Goal: Use online tool/utility: Utilize a website feature to perform a specific function

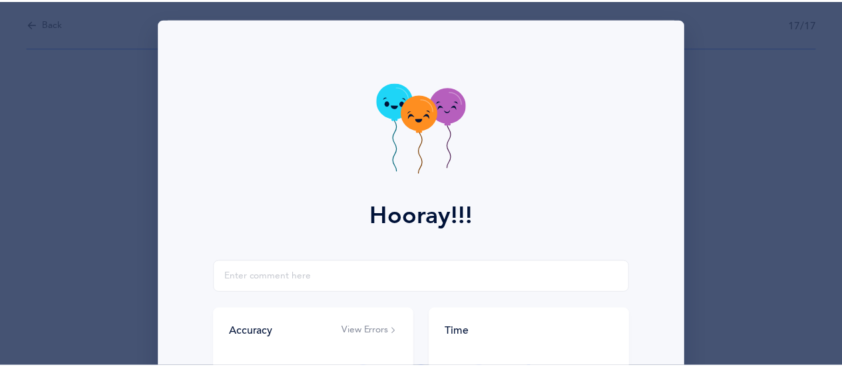
scroll to position [267, 0]
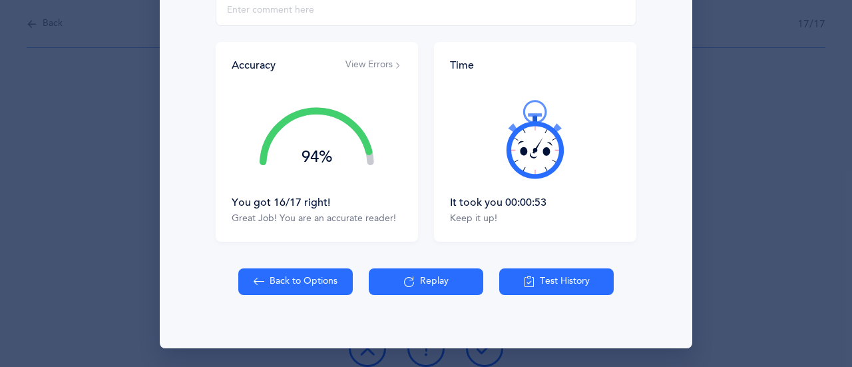
click at [312, 271] on button "Back to Options" at bounding box center [295, 281] width 115 height 27
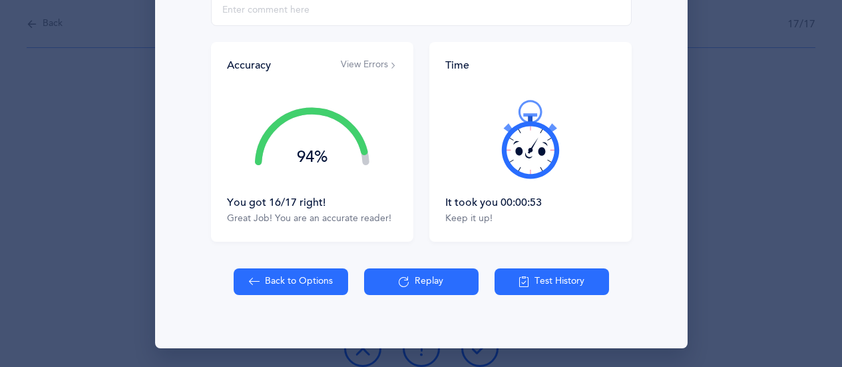
select select "1"
select select "single"
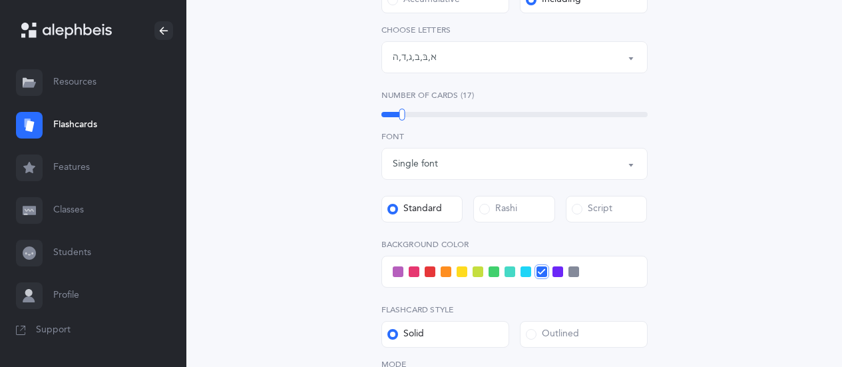
scroll to position [312, 0]
click at [626, 59] on button "Letters: א , בּ , ב , ג , ד , ה" at bounding box center [514, 56] width 266 height 32
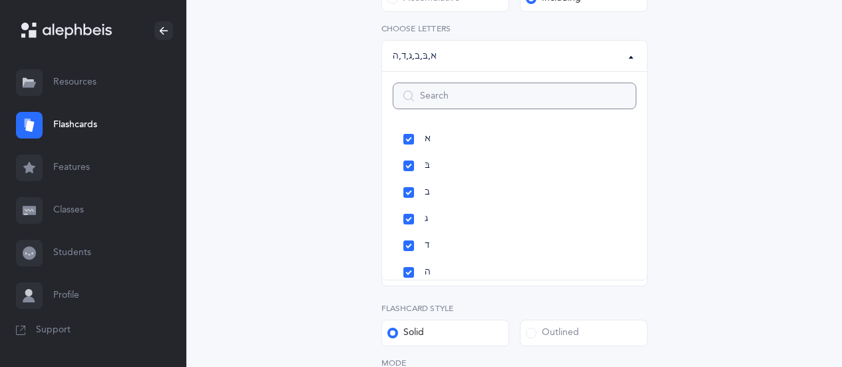
scroll to position [32, 0]
click at [466, 186] on link "ב" at bounding box center [515, 191] width 244 height 27
click at [467, 183] on link "ב" at bounding box center [515, 191] width 244 height 27
click at [710, 177] on div "Letters and Nekudos Choose your Flashcards options Level 1 - Letters only Level…" at bounding box center [514, 178] width 581 height 800
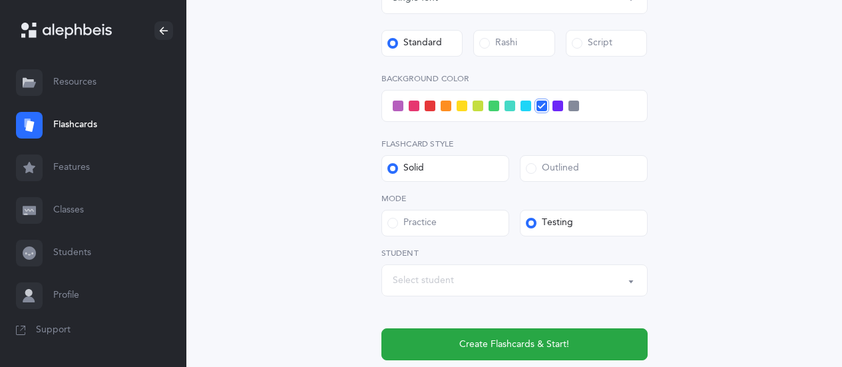
scroll to position [482, 0]
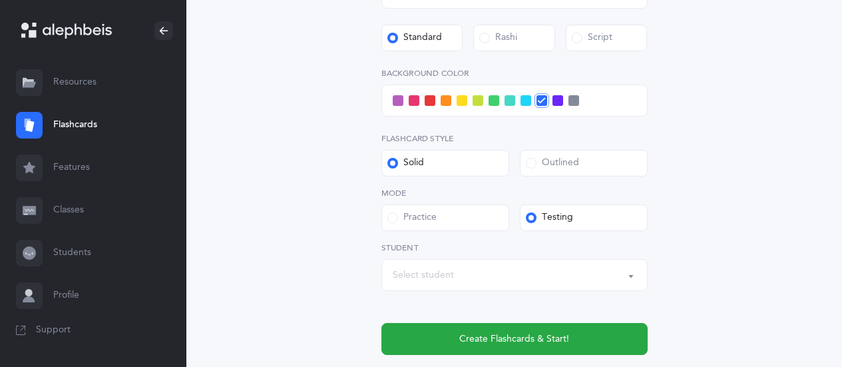
click at [551, 276] on div "Select student" at bounding box center [515, 275] width 244 height 23
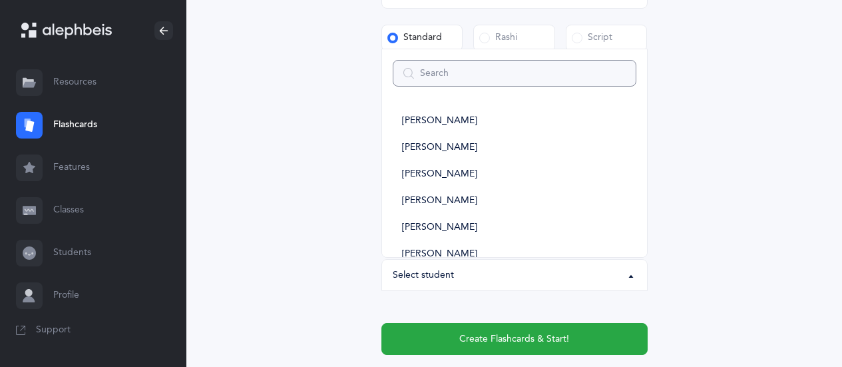
click at [485, 75] on input "Search" at bounding box center [515, 73] width 244 height 27
type input "ka"
click at [451, 120] on link "KA Class" at bounding box center [515, 121] width 244 height 27
select select "14638"
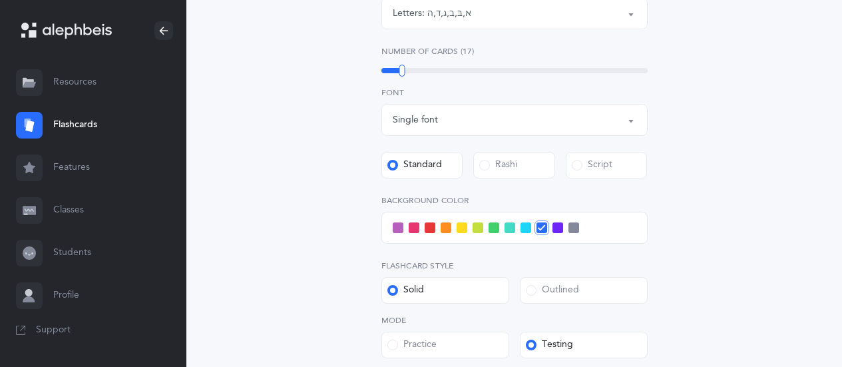
scroll to position [356, 0]
click at [411, 226] on span at bounding box center [414, 226] width 11 height 11
click at [0, 0] on input "checkbox" at bounding box center [0, 0] width 0 height 0
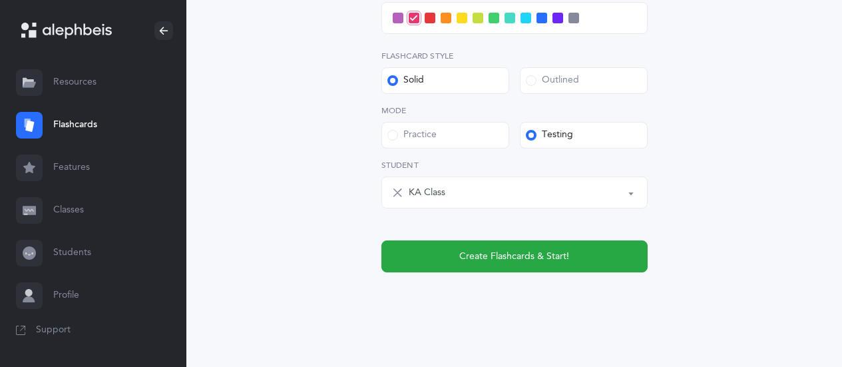
scroll to position [566, 0]
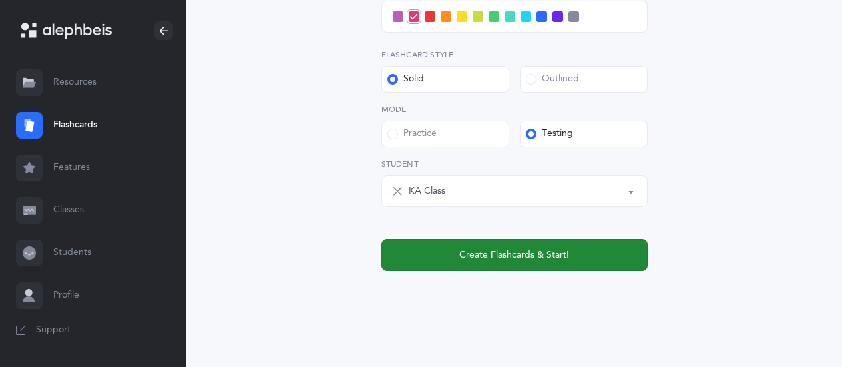
click at [608, 260] on button "Create Flashcards & Start!" at bounding box center [514, 255] width 266 height 32
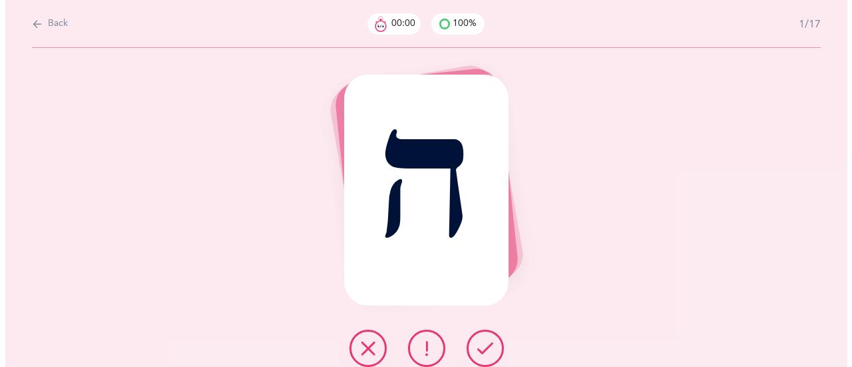
scroll to position [0, 0]
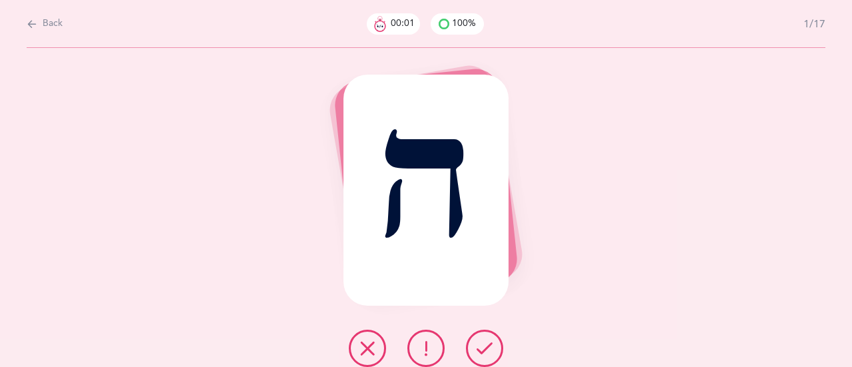
click at [493, 343] on button at bounding box center [484, 348] width 37 height 37
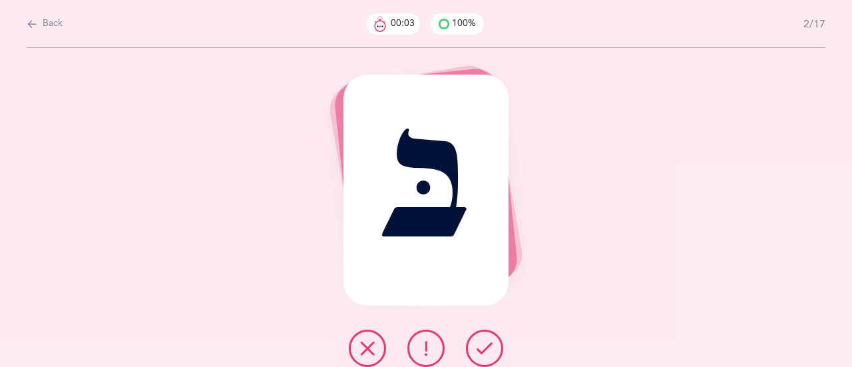
click at [500, 340] on button at bounding box center [484, 348] width 37 height 37
click at [499, 342] on button at bounding box center [484, 348] width 37 height 37
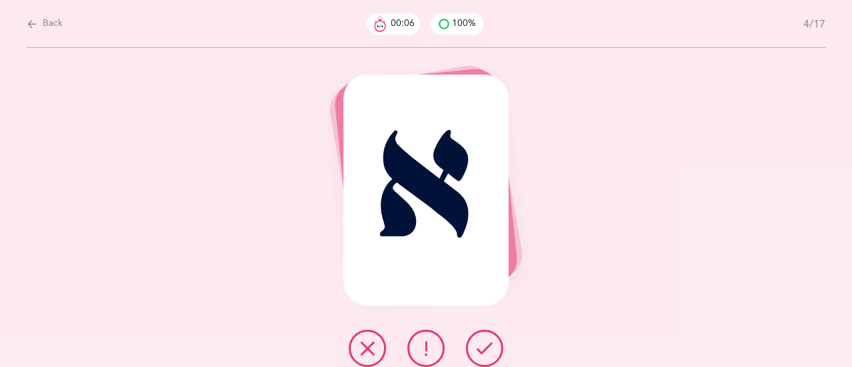
click at [493, 342] on button at bounding box center [484, 348] width 37 height 37
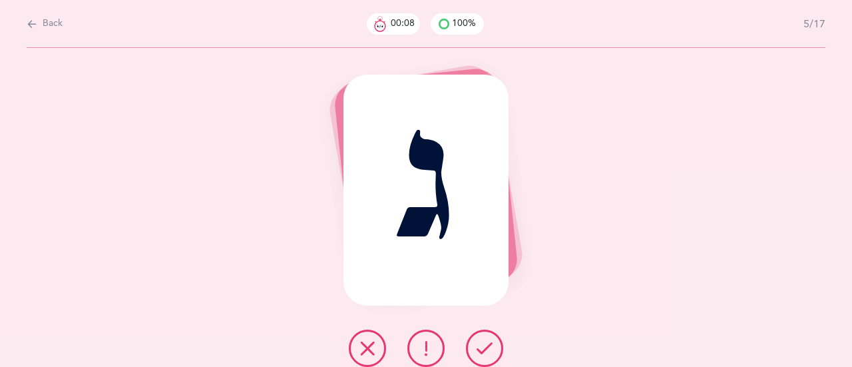
click at [501, 351] on button at bounding box center [484, 348] width 37 height 37
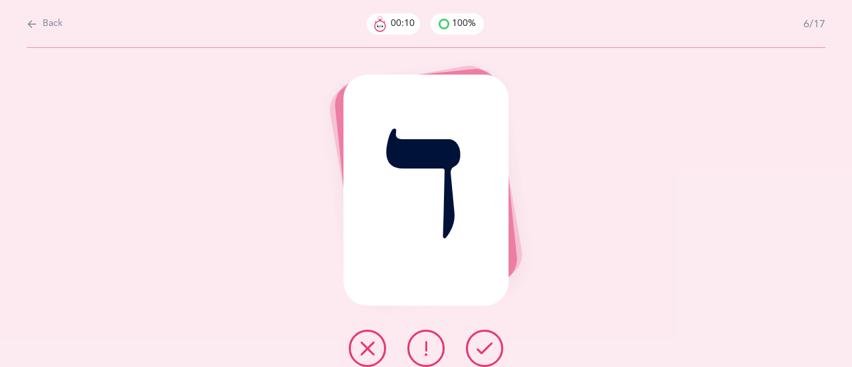
click at [495, 351] on button at bounding box center [484, 348] width 37 height 37
click at [502, 341] on div at bounding box center [426, 348] width 176 height 37
click at [493, 344] on button at bounding box center [484, 348] width 37 height 37
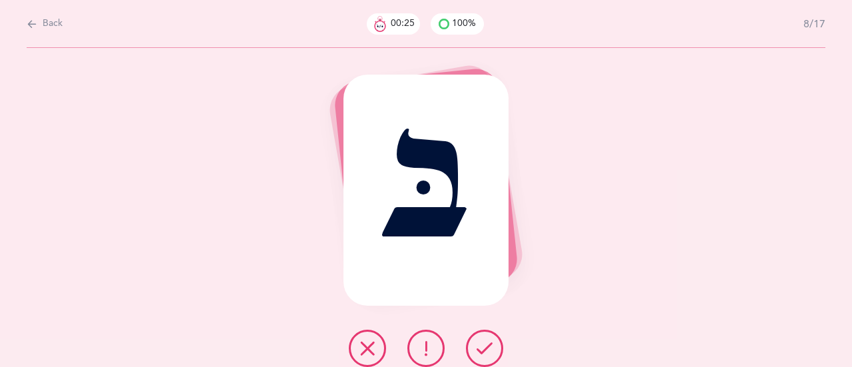
click at [502, 341] on div at bounding box center [426, 348] width 176 height 37
click at [488, 350] on icon at bounding box center [485, 348] width 16 height 16
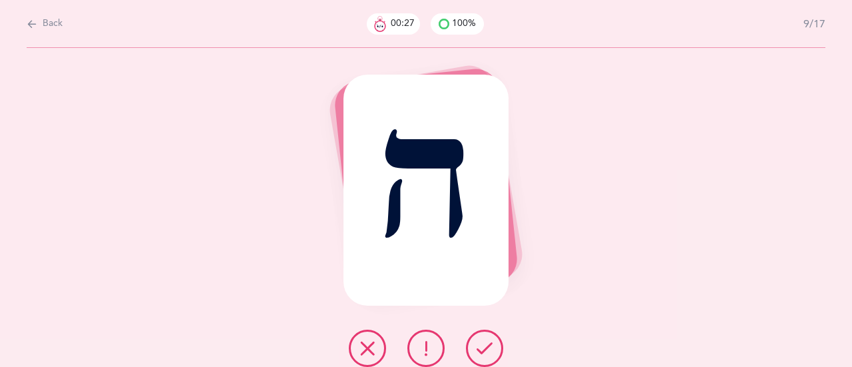
click at [498, 346] on button at bounding box center [484, 348] width 37 height 37
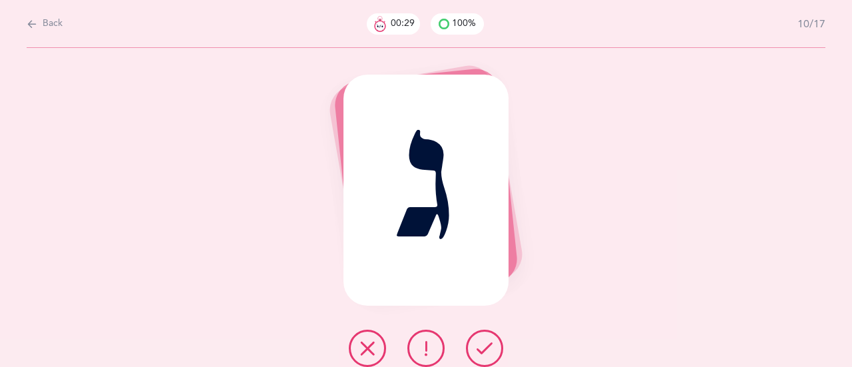
click at [501, 347] on button at bounding box center [484, 348] width 37 height 37
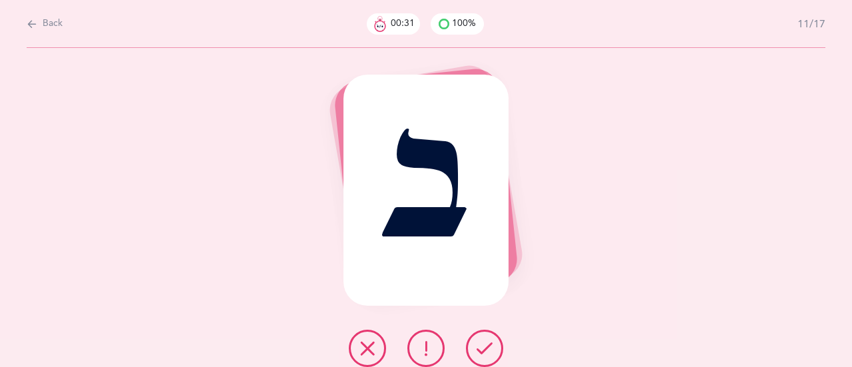
click at [496, 346] on button at bounding box center [484, 348] width 37 height 37
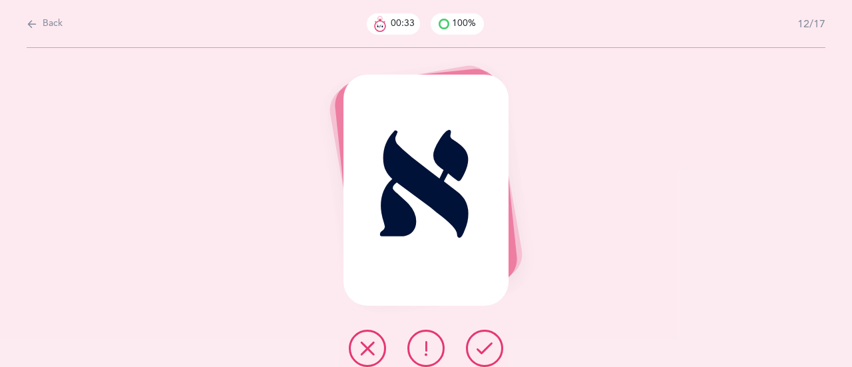
click at [502, 349] on button at bounding box center [484, 348] width 37 height 37
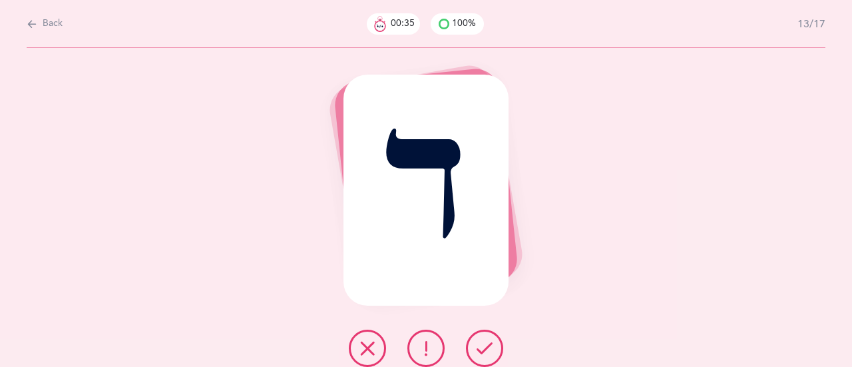
click at [502, 349] on button at bounding box center [484, 348] width 37 height 37
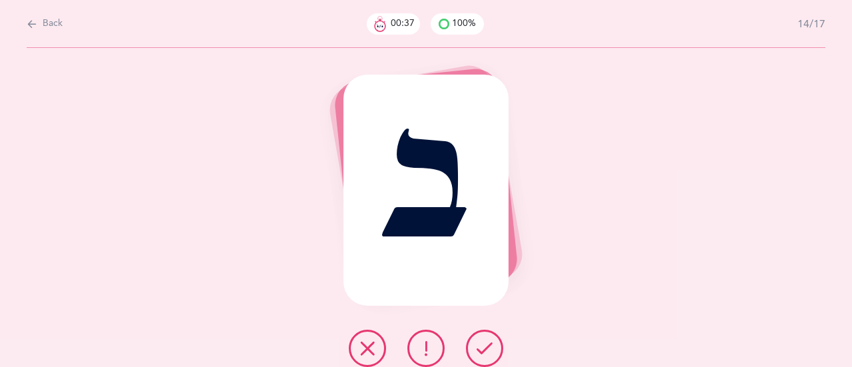
click at [501, 349] on button at bounding box center [484, 348] width 37 height 37
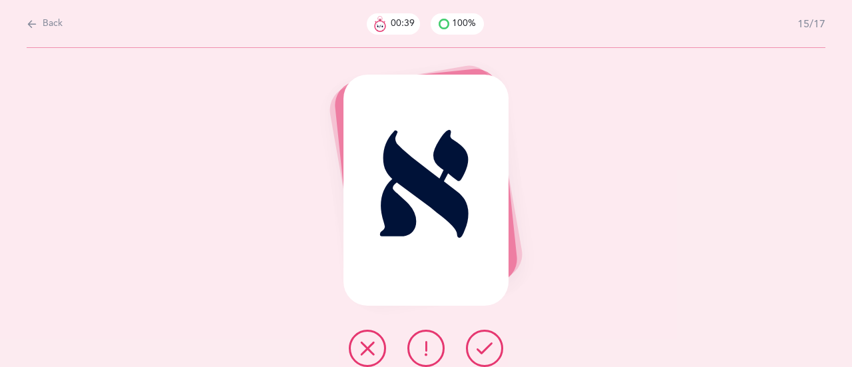
click at [500, 346] on button at bounding box center [484, 348] width 37 height 37
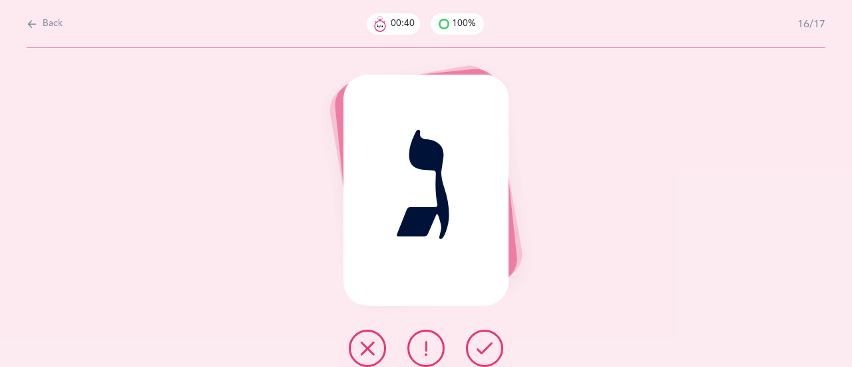
click at [500, 349] on button at bounding box center [484, 348] width 37 height 37
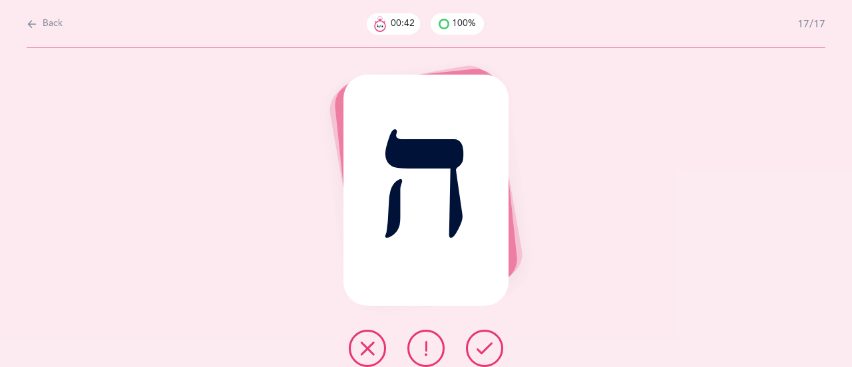
click at [499, 345] on button at bounding box center [484, 348] width 37 height 37
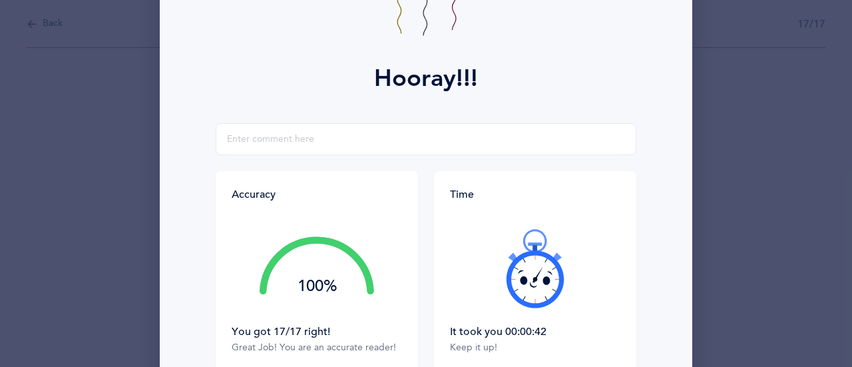
scroll to position [138, 0]
click at [531, 285] on icon at bounding box center [535, 268] width 80 height 80
click at [533, 278] on icon at bounding box center [535, 279] width 5 height 5
click at [533, 280] on icon at bounding box center [538, 274] width 11 height 17
click at [529, 276] on icon at bounding box center [535, 268] width 80 height 80
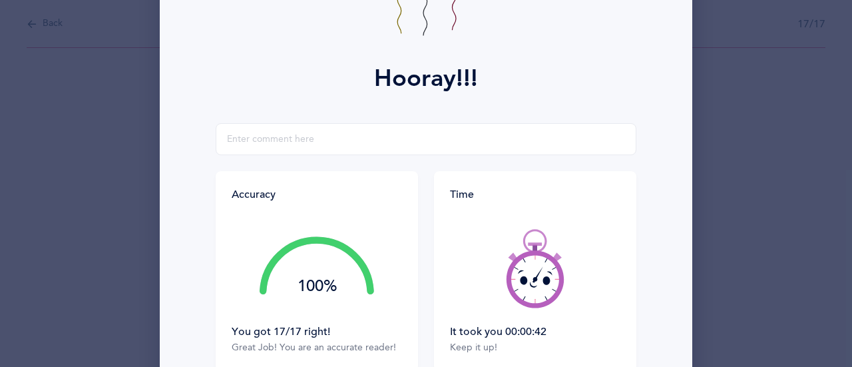
click at [533, 279] on icon at bounding box center [535, 279] width 5 height 5
click at [533, 280] on icon at bounding box center [538, 274] width 11 height 17
click at [530, 279] on div at bounding box center [535, 268] width 170 height 112
click at [533, 279] on icon at bounding box center [535, 279] width 5 height 5
click at [533, 280] on icon at bounding box center [535, 279] width 5 height 5
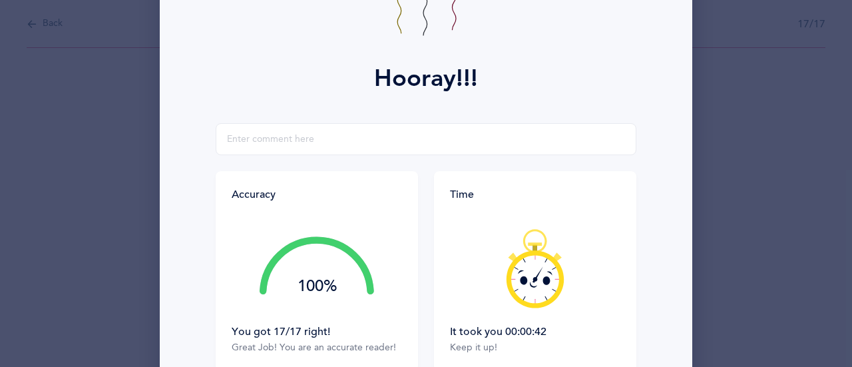
click at [533, 280] on icon at bounding box center [538, 274] width 11 height 17
click at [528, 276] on icon at bounding box center [535, 268] width 80 height 80
click at [533, 280] on icon at bounding box center [535, 279] width 5 height 5
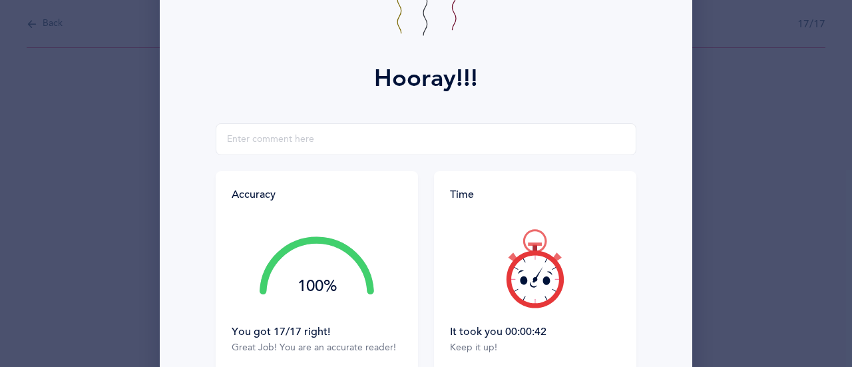
click at [533, 281] on icon at bounding box center [538, 274] width 11 height 17
click at [533, 280] on icon at bounding box center [538, 274] width 11 height 17
click at [531, 281] on icon at bounding box center [535, 268] width 80 height 80
click at [533, 280] on icon at bounding box center [538, 274] width 11 height 17
click at [533, 281] on icon at bounding box center [538, 274] width 11 height 17
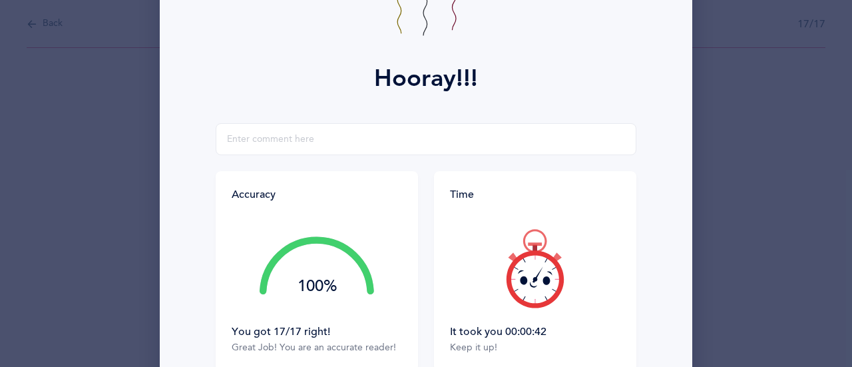
click at [533, 282] on icon at bounding box center [538, 274] width 11 height 17
click at [533, 279] on icon at bounding box center [538, 274] width 11 height 17
click at [533, 280] on icon at bounding box center [538, 274] width 11 height 17
click at [533, 280] on icon at bounding box center [535, 279] width 5 height 5
click at [530, 282] on icon at bounding box center [535, 268] width 80 height 80
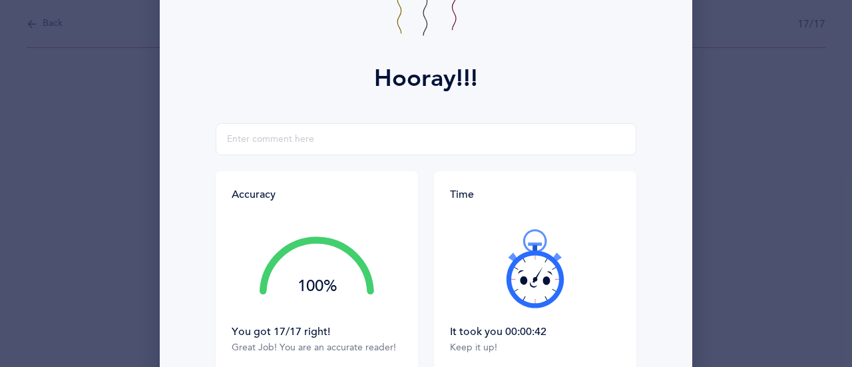
click at [533, 279] on icon at bounding box center [538, 274] width 11 height 17
click at [533, 280] on icon at bounding box center [538, 274] width 11 height 17
click at [531, 282] on icon at bounding box center [535, 268] width 80 height 80
click at [533, 280] on icon at bounding box center [538, 274] width 11 height 17
click at [533, 280] on icon at bounding box center [535, 268] width 80 height 80
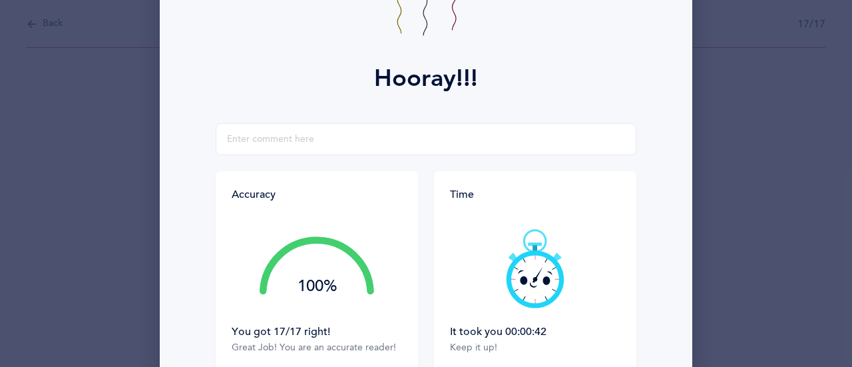
click at [533, 281] on icon at bounding box center [535, 268] width 80 height 80
click at [531, 280] on div at bounding box center [535, 268] width 170 height 112
click at [545, 298] on icon at bounding box center [535, 268] width 80 height 80
click at [533, 278] on icon at bounding box center [538, 274] width 11 height 17
click at [533, 279] on icon at bounding box center [535, 279] width 5 height 5
